Goal: Task Accomplishment & Management: Manage account settings

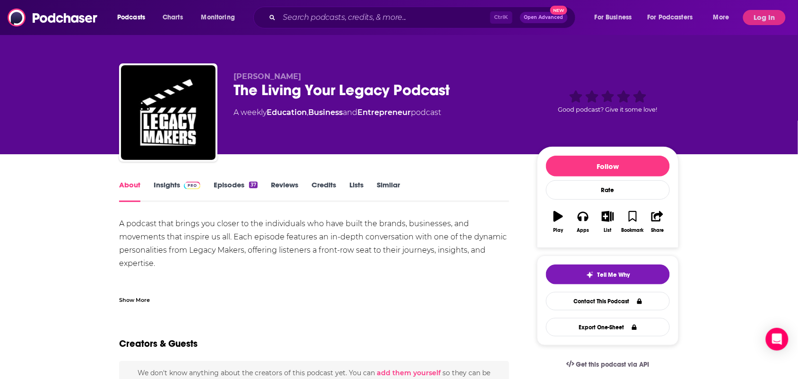
click at [162, 298] on div "Show More" at bounding box center [314, 296] width 390 height 16
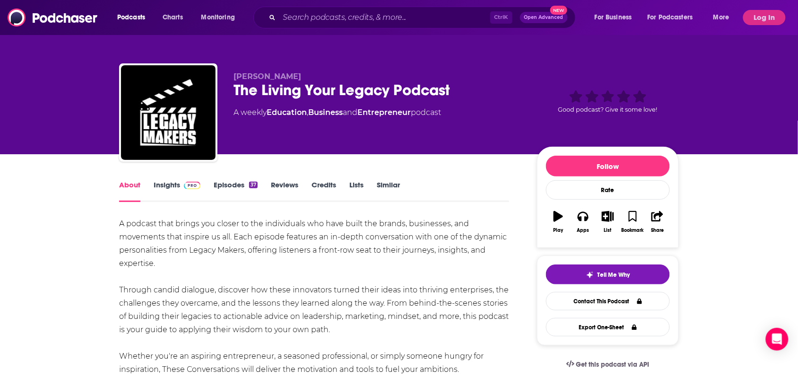
click at [165, 186] on link "Insights" at bounding box center [177, 191] width 47 height 22
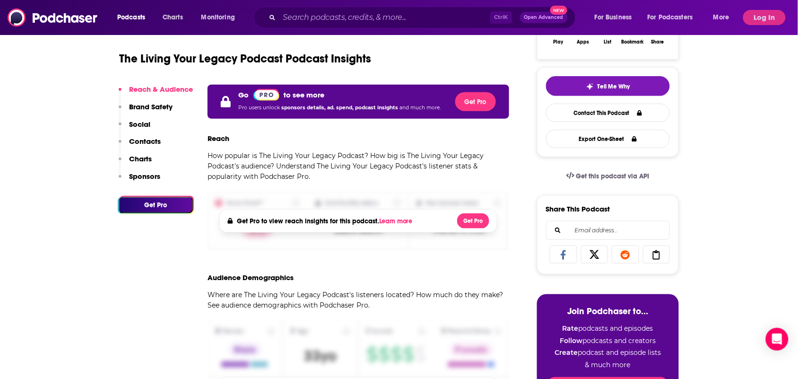
scroll to position [236, 0]
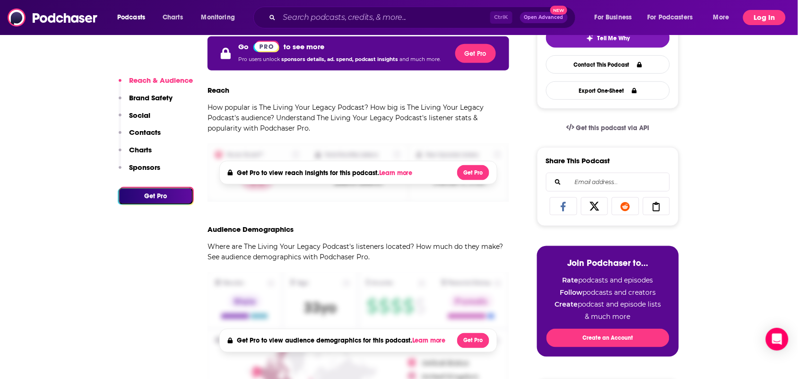
click at [753, 18] on button "Log In" at bounding box center [764, 17] width 43 height 15
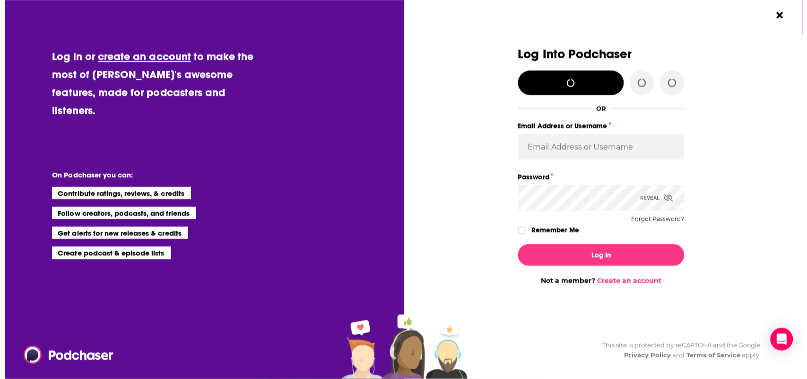
scroll to position [0, 0]
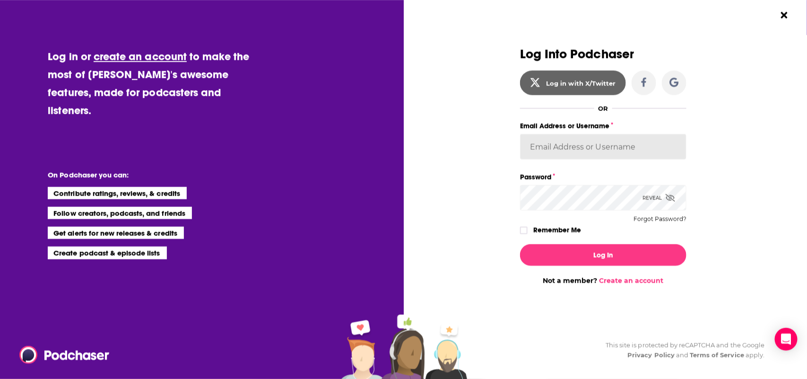
type input "bethwouldknow"
click at [622, 243] on div "Log In Not a member? Create an account" at bounding box center [603, 260] width 166 height 48
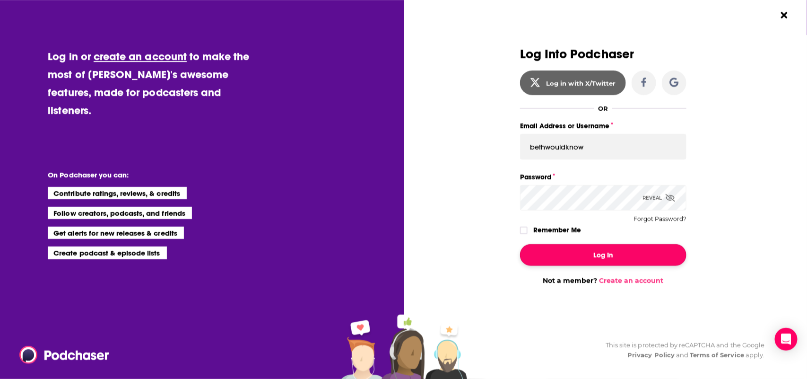
click at [620, 249] on button "Log In" at bounding box center [603, 255] width 166 height 22
click at [580, 253] on button "Dialog" at bounding box center [603, 255] width 166 height 22
click at [450, 235] on div "Dialog" at bounding box center [437, 165] width 166 height 237
